Goal: Information Seeking & Learning: Learn about a topic

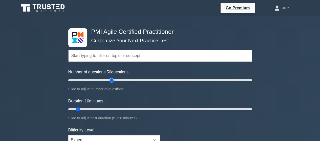
click at [113, 79] on input "Number of questions: 50 questions" at bounding box center [160, 80] width 184 height 6
click at [137, 79] on input "Number of questions: 80 questions" at bounding box center [160, 80] width 184 height 6
drag, startPoint x: 129, startPoint y: 81, endPoint x: 124, endPoint y: 80, distance: 4.4
click at [124, 80] on input "Number of questions: 70 questions" at bounding box center [160, 80] width 184 height 6
click at [122, 80] on input "Number of questions: 65 questions" at bounding box center [160, 80] width 184 height 6
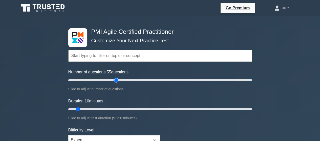
click at [115, 80] on input "Number of questions: 55 questions" at bounding box center [160, 80] width 184 height 6
type input "50"
click at [112, 80] on input "Number of questions: 50 questions" at bounding box center [160, 80] width 184 height 6
type input "25"
click at [102, 108] on input "Duration: 25 minutes" at bounding box center [160, 110] width 184 height 6
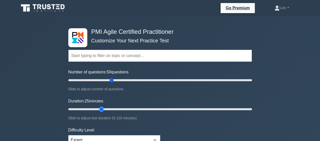
scroll to position [50, 0]
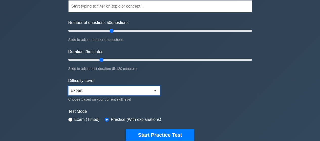
click at [126, 91] on select "Beginner Intermediate Expert" at bounding box center [114, 91] width 92 height 10
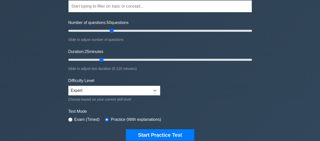
click at [166, 98] on form "Topics Agile Principles and Mindsets Effective Stakeholder Engagement Value-Dri…" at bounding box center [160, 63] width 184 height 156
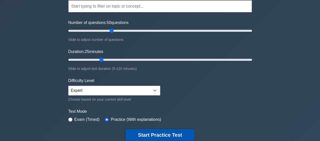
click at [149, 136] on button "Start Practice Test" at bounding box center [160, 136] width 68 height 12
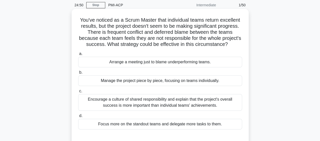
scroll to position [27, 0]
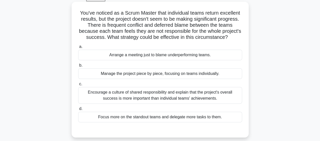
click at [195, 98] on div "Encourage a culture of shared responsibility and explain that the project's ove…" at bounding box center [160, 95] width 164 height 17
click at [78, 86] on input "c. Encourage a culture of shared responsibility and explain that the project's …" at bounding box center [78, 84] width 0 height 3
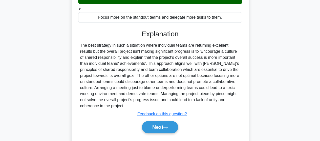
scroll to position [141, 0]
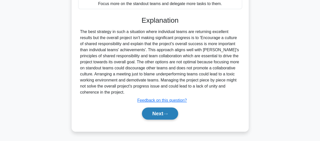
click at [165, 116] on icon at bounding box center [165, 114] width 5 height 3
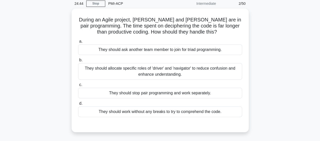
scroll to position [9, 0]
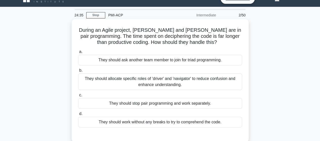
click at [218, 81] on div "They should allocate specific roles of 'driver' and 'navigator' to reduce confu…" at bounding box center [160, 82] width 164 height 17
click at [78, 72] on input "b. They should allocate specific roles of 'driver' and 'navigator' to reduce co…" at bounding box center [78, 70] width 0 height 3
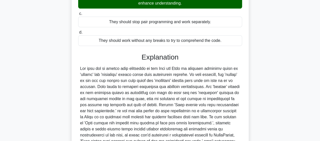
scroll to position [152, 0]
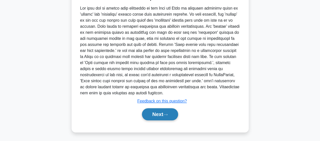
click at [163, 115] on button "Next" at bounding box center [160, 115] width 36 height 12
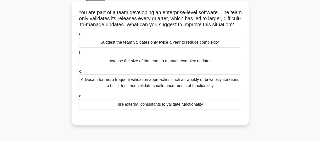
scroll to position [27, 0]
click at [148, 85] on div "Advocate for more frequent validation approaches such as weekly or bi-weekly it…" at bounding box center [160, 82] width 164 height 17
click at [78, 73] on input "c. Advocate for more frequent validation approaches such as weekly or bi-weekly…" at bounding box center [78, 71] width 0 height 3
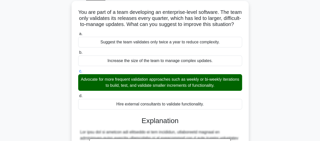
scroll to position [145, 0]
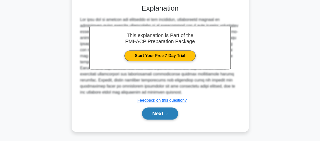
click at [145, 117] on button "Next" at bounding box center [160, 114] width 36 height 12
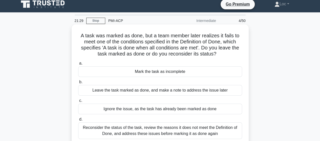
scroll to position [49, 0]
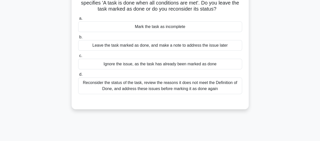
click at [179, 83] on div "Reconsider the status of the task, review the reasons it does not meet the Defi…" at bounding box center [160, 86] width 164 height 17
click at [78, 76] on input "d. Reconsider the status of the task, review the reasons it does not meet the D…" at bounding box center [78, 74] width 0 height 3
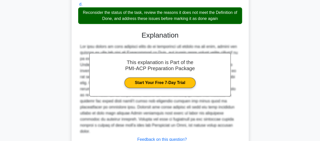
scroll to position [152, 0]
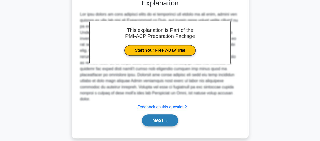
click at [150, 119] on button "Next" at bounding box center [160, 121] width 36 height 12
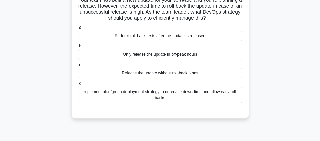
scroll to position [38, 0]
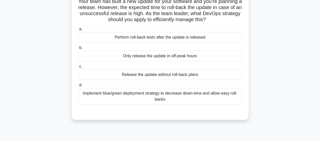
click at [168, 103] on div "Implement blue/green deployment strategy to decrease down-time and allow easy r…" at bounding box center [160, 96] width 164 height 17
click at [78, 87] on input "d. Implement blue/green deployment strategy to decrease down-time and allow eas…" at bounding box center [78, 85] width 0 height 3
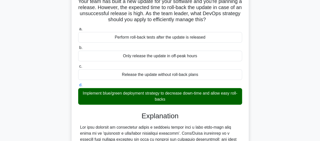
scroll to position [152, 0]
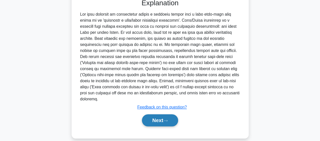
click at [159, 115] on button "Next" at bounding box center [160, 121] width 36 height 12
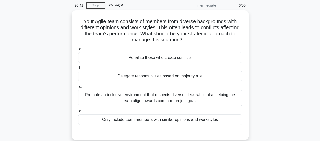
scroll to position [20, 0]
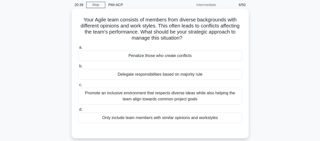
click at [168, 97] on div "Promote an inclusive environment that respects diverse ideas while also helping…" at bounding box center [160, 96] width 164 height 17
click at [78, 87] on input "c. Promote an inclusive environment that respects diverse ideas while also help…" at bounding box center [78, 84] width 0 height 3
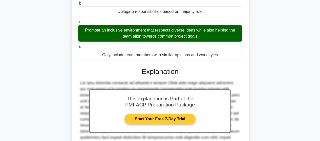
scroll to position [145, 0]
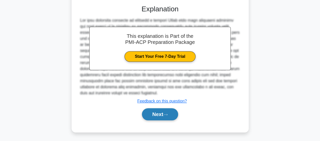
click at [173, 112] on button "Next" at bounding box center [160, 115] width 36 height 12
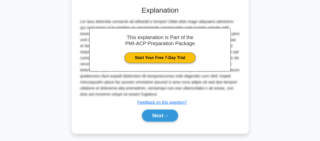
scroll to position [132, 0]
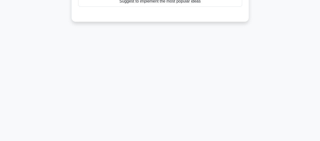
click at [201, 84] on div "19:20 Stop PMI-ACP Intermediate 7/50 During the conceptualization phase of a ne…" at bounding box center [160, 12] width 288 height 253
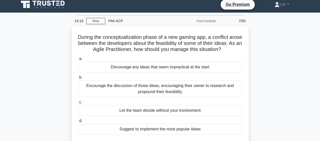
scroll to position [3, 0]
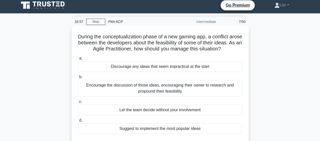
click at [211, 97] on div "Encourage the discussion of those ideas, encouraging their owner to research an…" at bounding box center [160, 88] width 164 height 17
click at [78, 79] on input "b. Encourage the discussion of those ideas, encouraging their owner to research…" at bounding box center [78, 77] width 0 height 3
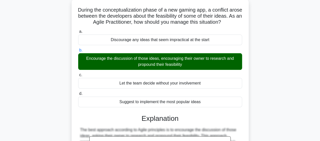
scroll to position [132, 0]
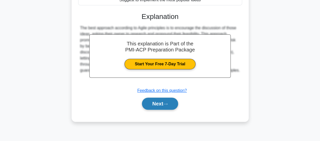
click at [161, 110] on button "Next" at bounding box center [160, 104] width 36 height 12
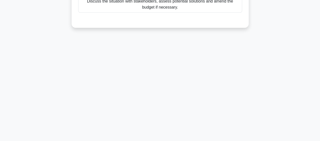
scroll to position [0, 0]
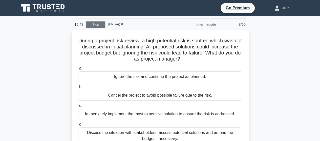
click at [96, 28] on link "Stop" at bounding box center [95, 25] width 19 height 6
